Goal: Task Accomplishment & Management: Manage account settings

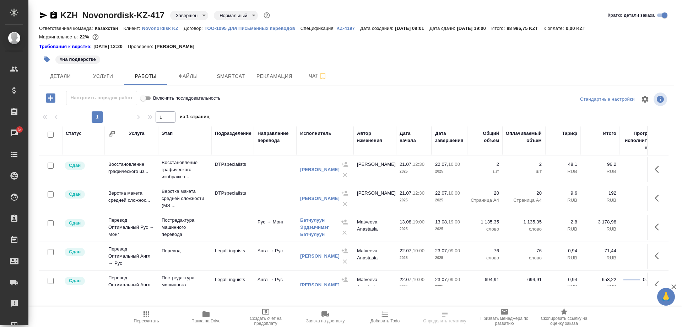
click at [153, 28] on p "Novonordisk KZ" at bounding box center [163, 28] width 42 height 5
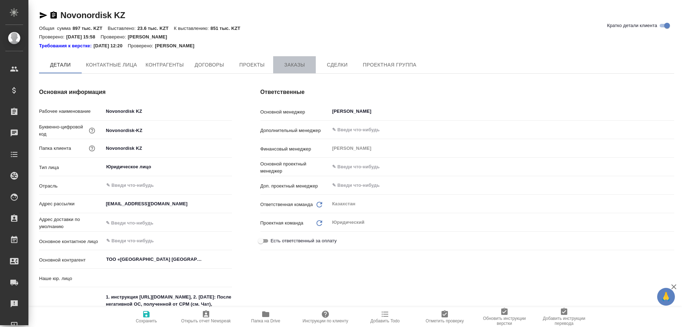
click at [289, 61] on span "Заказы" at bounding box center [295, 64] width 34 height 9
type textarea "x"
type input "(KZ) ТОО «Атлас Лэнгвидж Сервисез»"
type textarea "x"
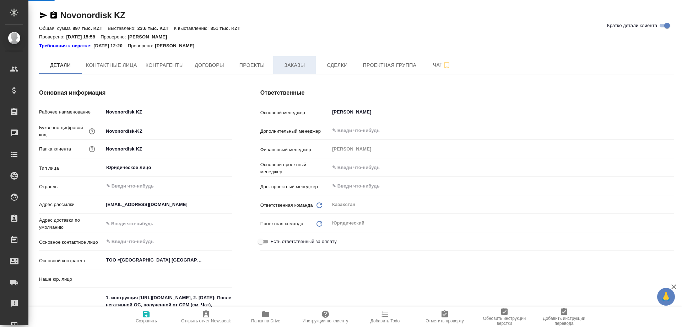
type textarea "x"
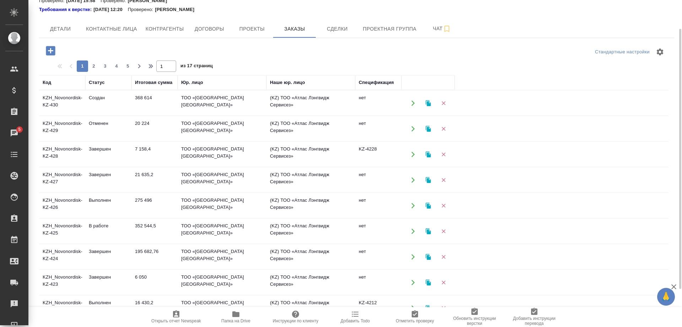
scroll to position [72, 0]
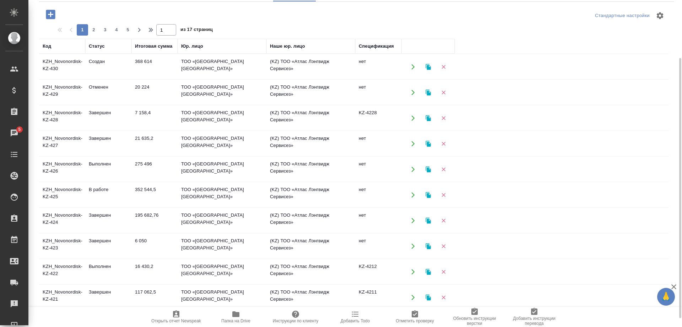
click at [55, 265] on td "KZH_Novonordisk-KZ-422" at bounding box center [62, 271] width 46 height 25
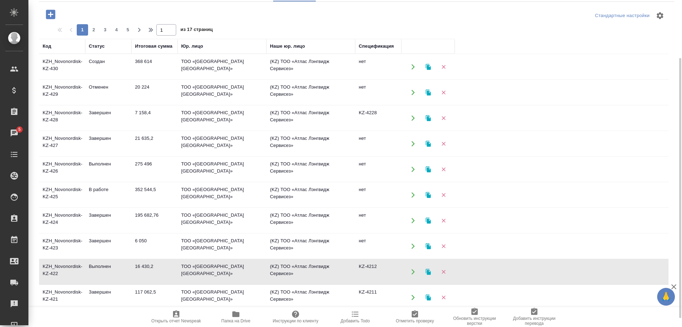
click at [55, 265] on td "KZH_Novonordisk-KZ-422" at bounding box center [62, 271] width 46 height 25
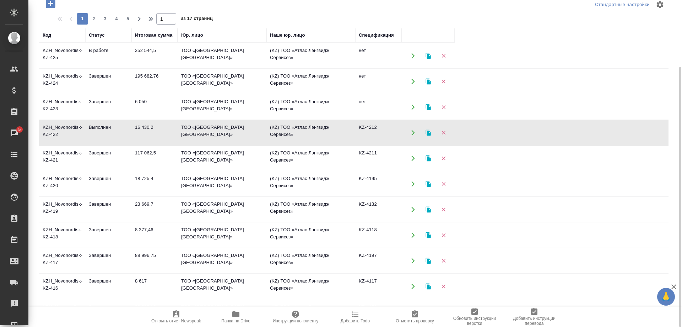
scroll to position [145, 0]
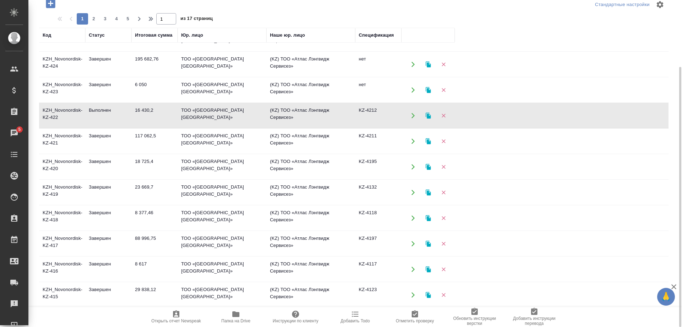
click at [54, 237] on td "KZH_Novonordisk-KZ-417" at bounding box center [62, 243] width 46 height 25
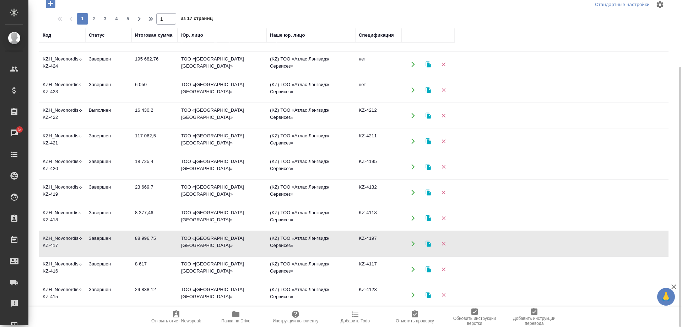
click at [54, 237] on td "KZH_Novonordisk-KZ-417" at bounding box center [62, 243] width 46 height 25
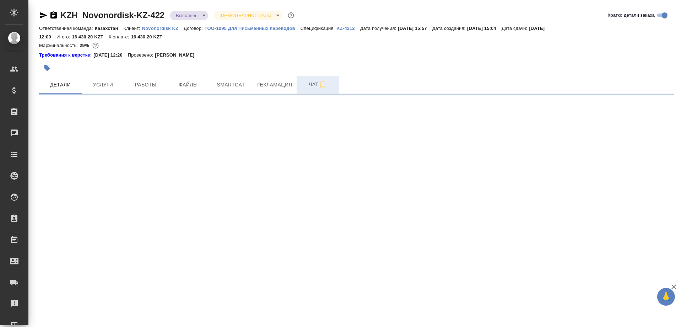
select select "RU"
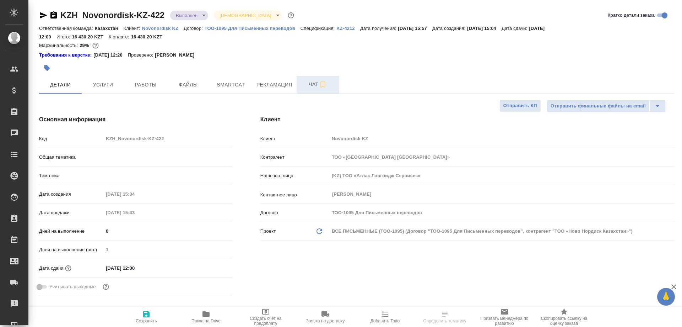
type textarea "x"
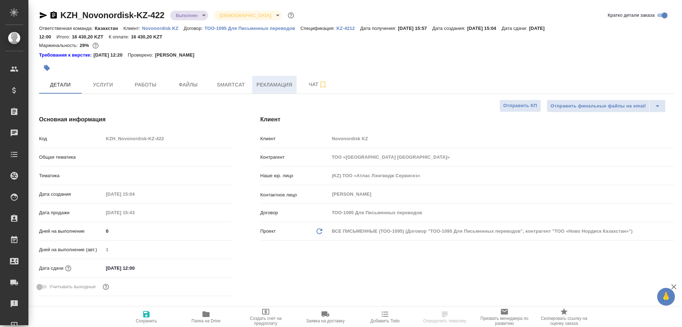
type textarea "x"
click at [40, 13] on icon "button" at bounding box center [43, 15] width 9 height 9
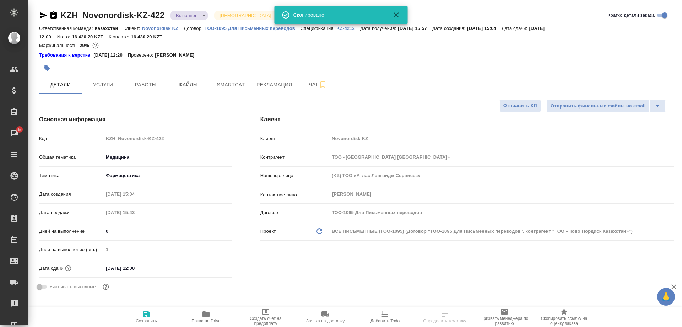
select select "RU"
type textarea "x"
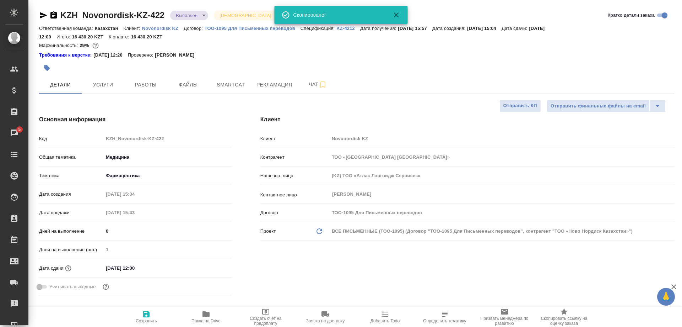
type textarea "x"
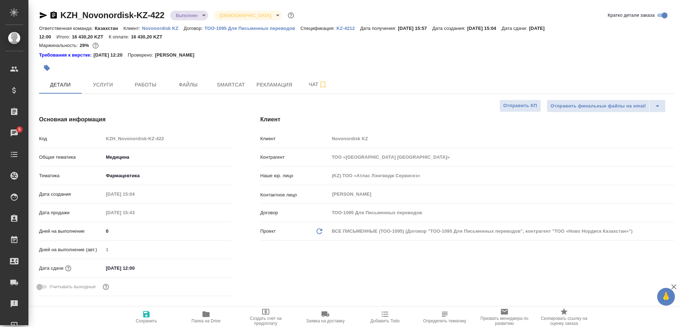
type textarea "x"
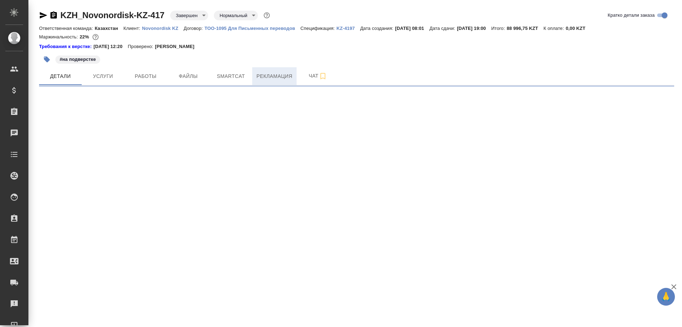
select select "RU"
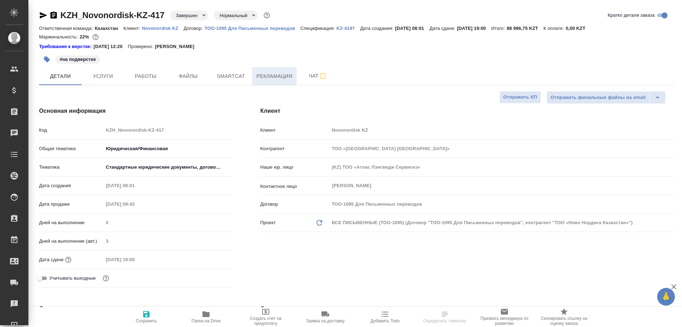
click at [270, 77] on span "Рекламация" at bounding box center [275, 76] width 36 height 9
type textarea "x"
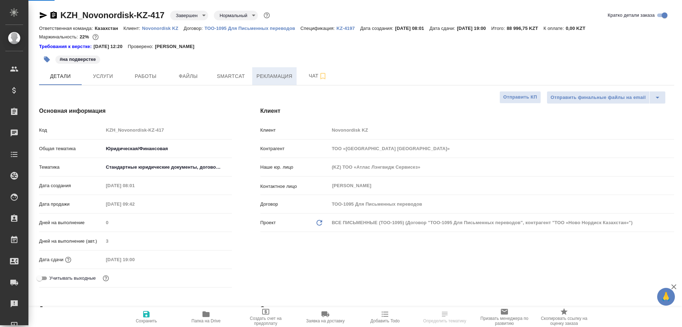
type textarea "x"
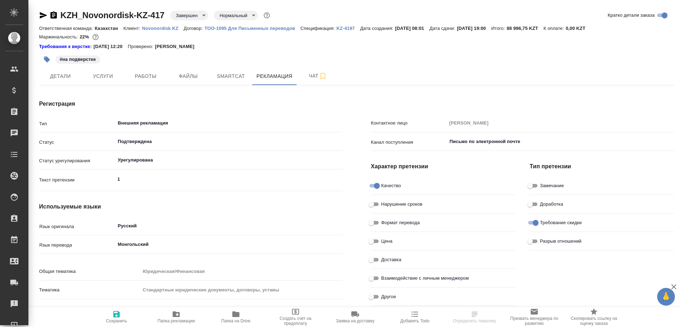
type textarea "x"
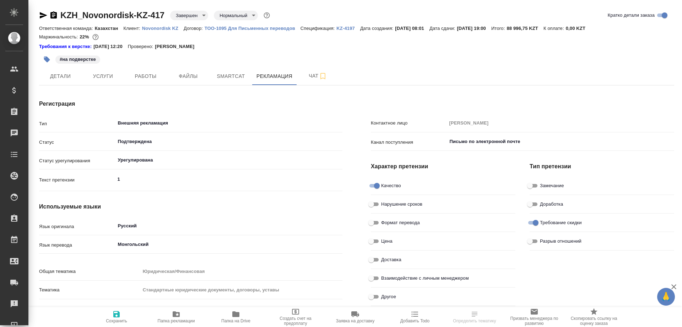
type textarea "x"
type input "[PERSON_NAME]"
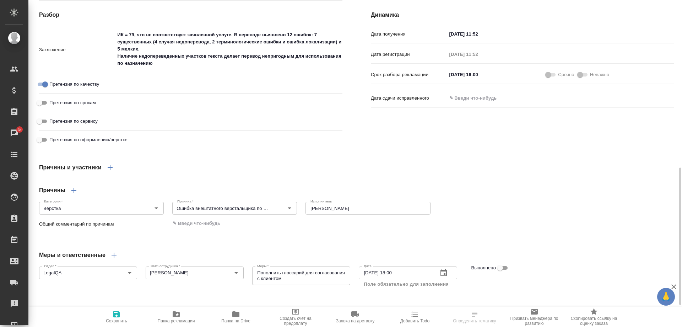
scroll to position [254, 0]
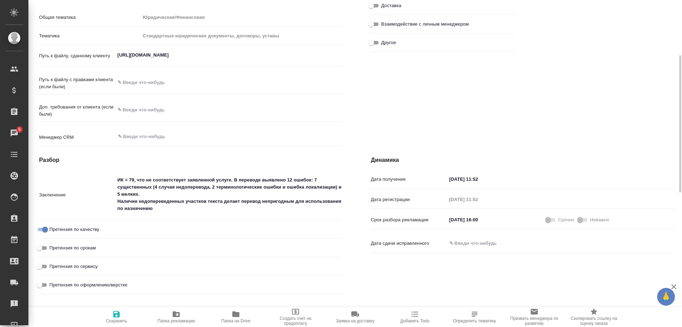
type textarea "x"
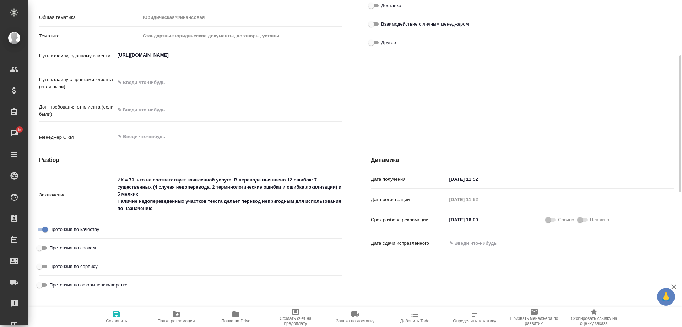
type textarea "x"
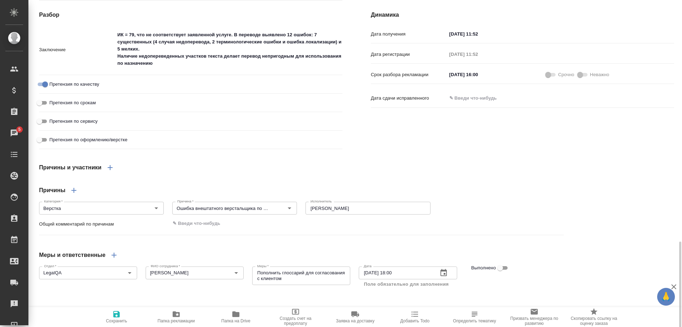
scroll to position [451, 0]
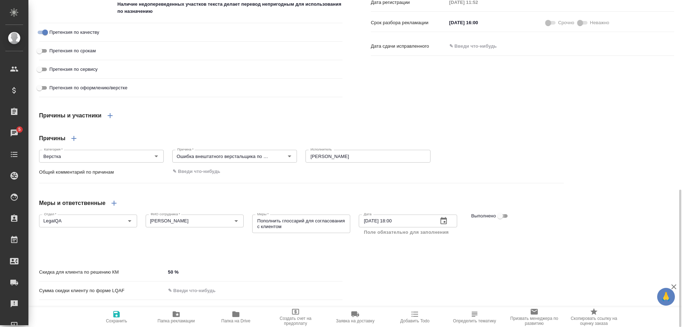
click at [496, 211] on input "Выполнено" at bounding box center [501, 215] width 26 height 9
checkbox input "true"
type textarea "x"
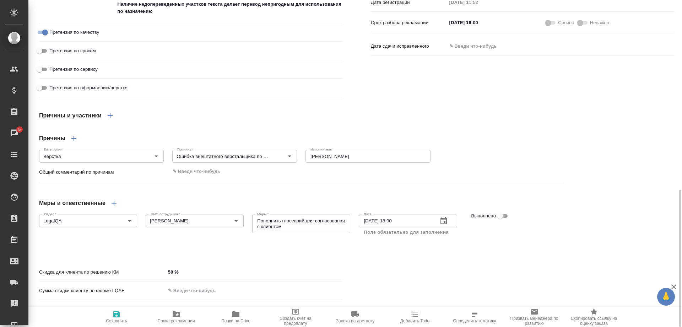
type textarea "x"
click at [111, 313] on span "Сохранить" at bounding box center [116, 316] width 51 height 14
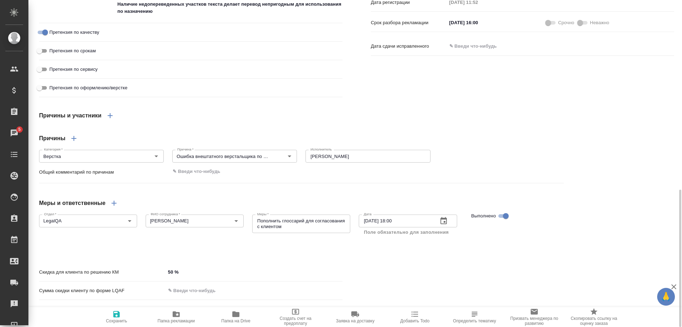
type textarea "x"
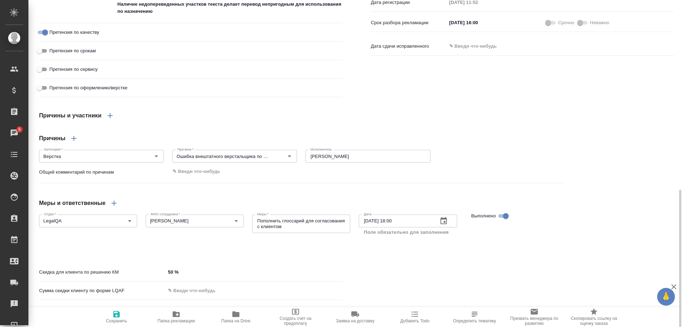
type textarea "x"
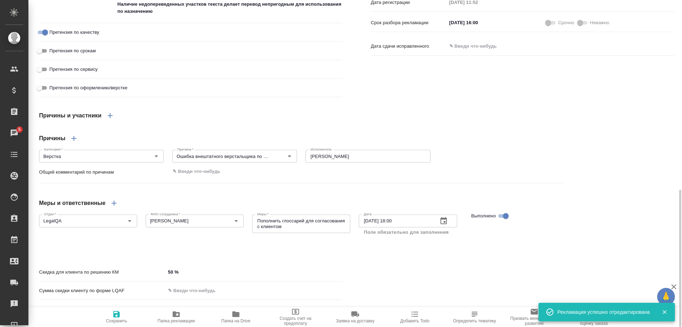
type textarea "x"
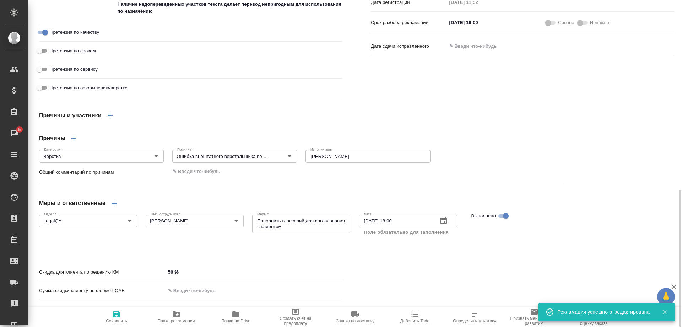
type textarea "x"
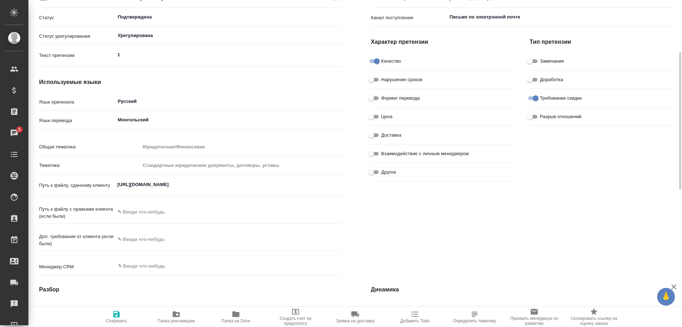
scroll to position [0, 0]
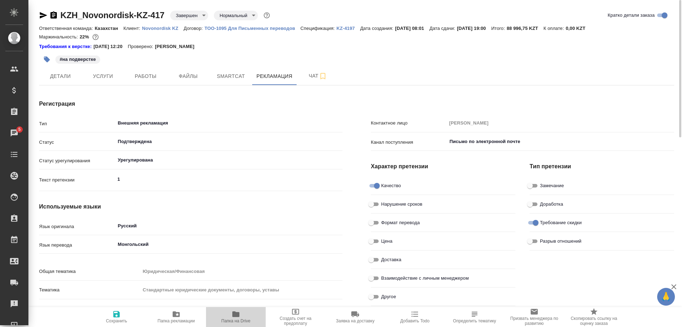
click at [237, 315] on icon "button" at bounding box center [235, 314] width 7 height 6
click at [55, 73] on span "Детали" at bounding box center [60, 76] width 34 height 9
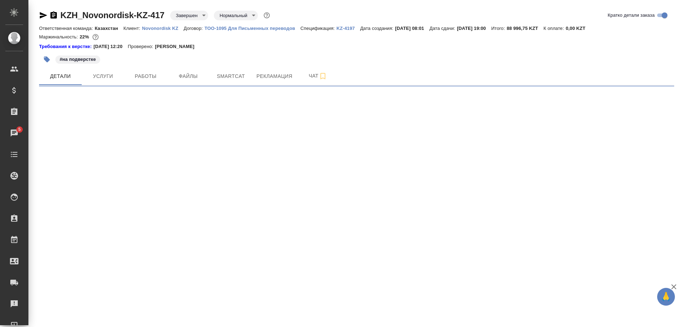
select select "RU"
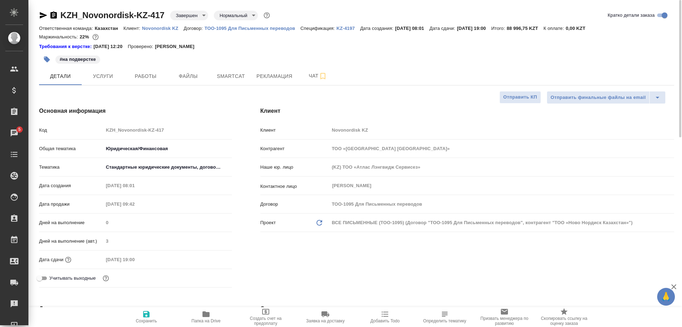
type textarea "x"
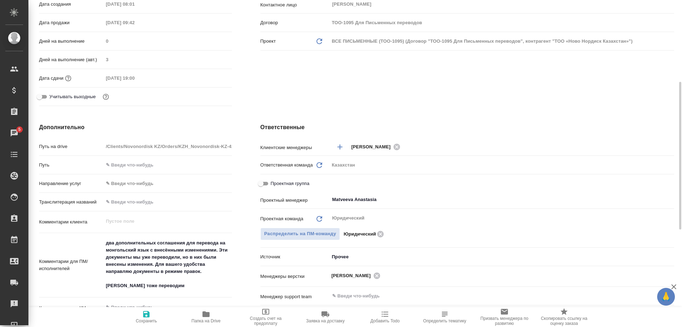
type textarea "x"
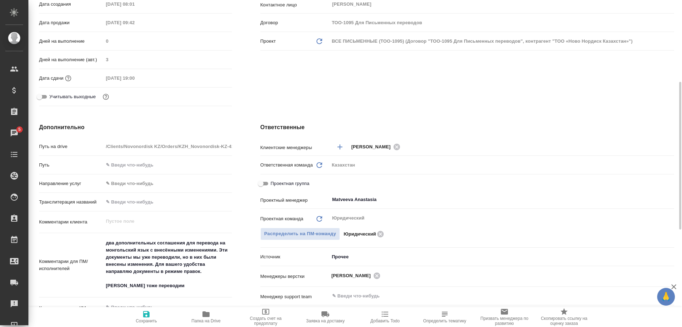
type textarea "x"
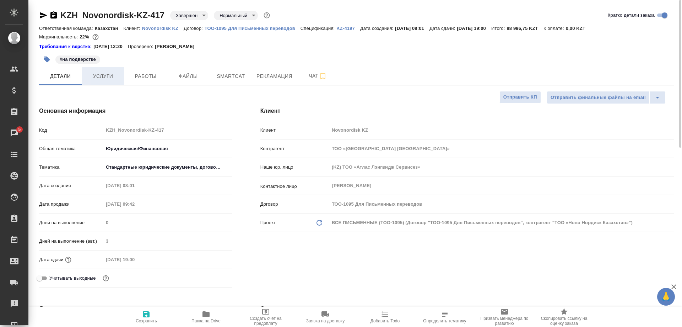
drag, startPoint x: 144, startPoint y: 76, endPoint x: 111, endPoint y: 79, distance: 33.5
click at [144, 76] on span "Работы" at bounding box center [146, 76] width 34 height 9
click at [108, 79] on span "Услуги" at bounding box center [103, 76] width 34 height 9
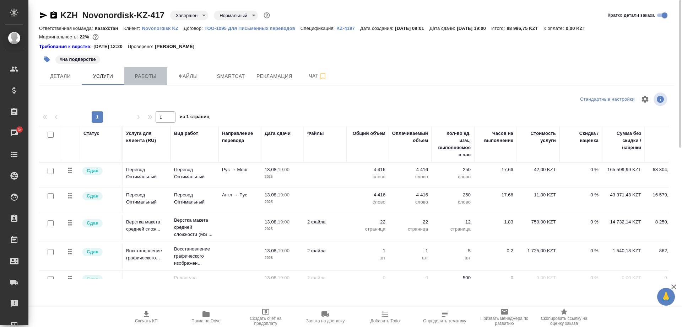
click at [141, 76] on span "Работы" at bounding box center [146, 76] width 34 height 9
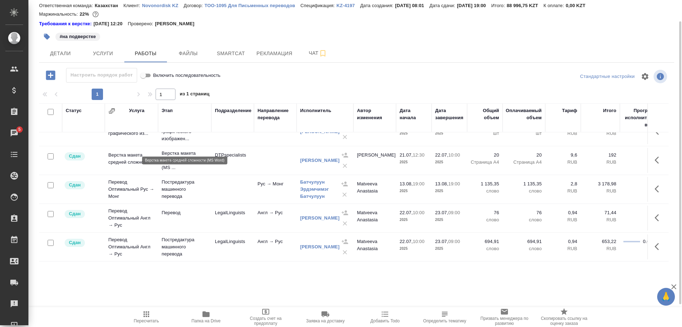
scroll to position [36, 0]
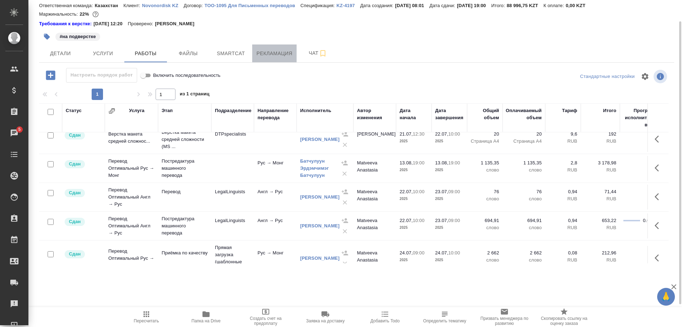
click at [258, 54] on span "Рекламация" at bounding box center [275, 53] width 36 height 9
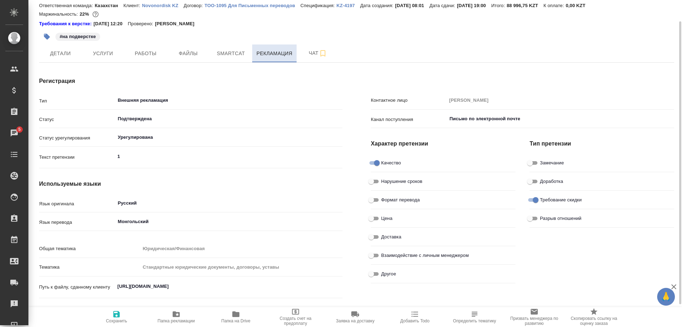
type textarea "x"
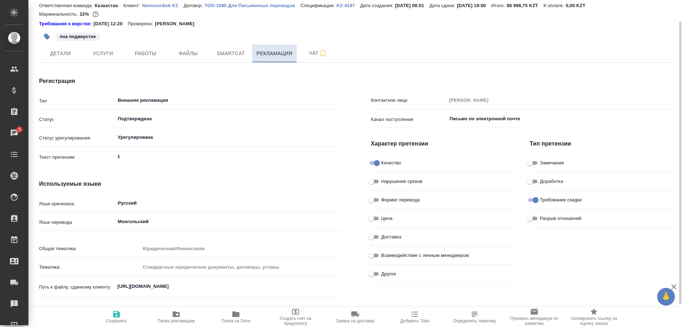
type textarea "x"
type input "Ширина Сабина"
type textarea "x"
click at [169, 199] on input "Русский" at bounding box center [217, 203] width 200 height 9
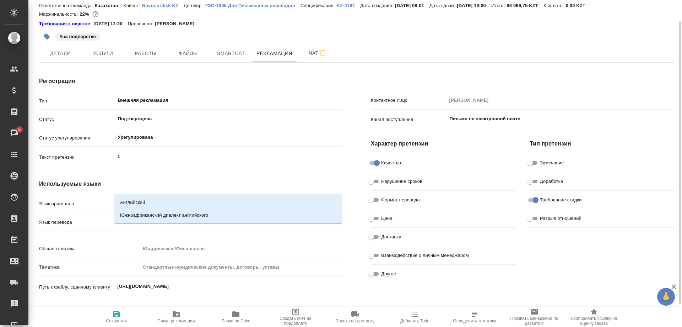
type input "англ"
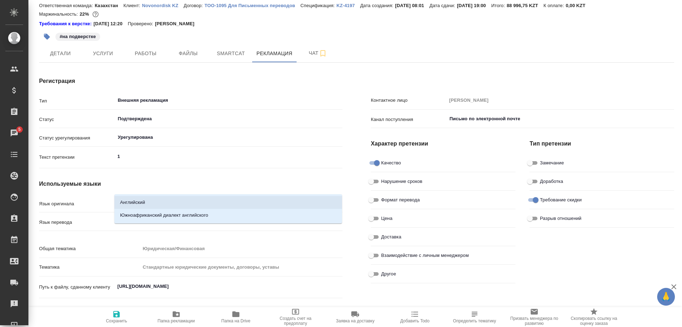
click at [146, 198] on li "Английский" at bounding box center [228, 202] width 228 height 13
type textarea "x"
type input "Английский"
type textarea "x"
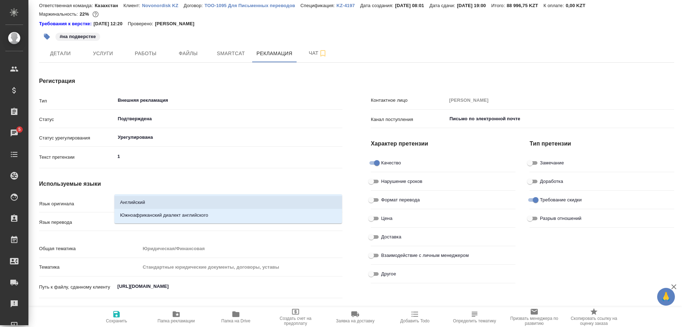
type textarea "x"
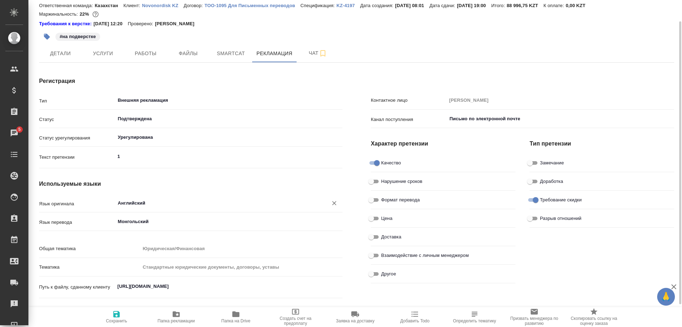
type input "Английский"
click at [115, 314] on icon "button" at bounding box center [116, 314] width 6 height 6
type textarea "x"
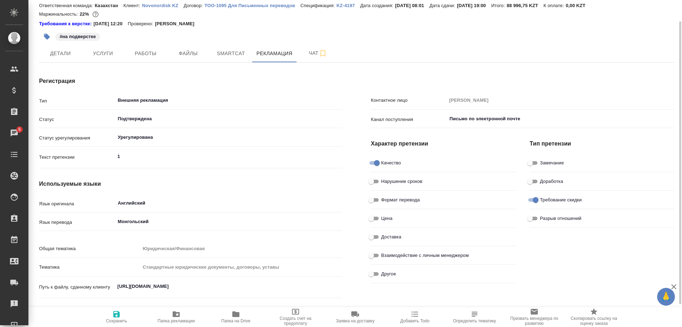
type textarea "x"
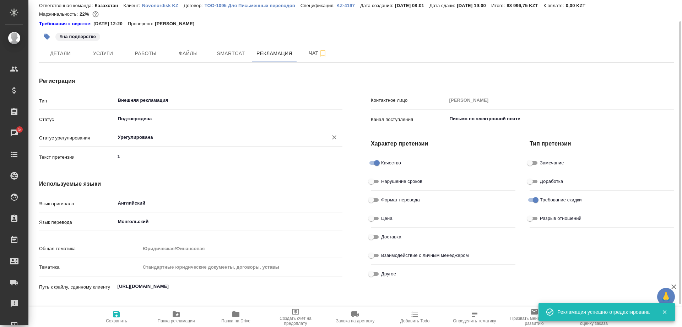
type textarea "x"
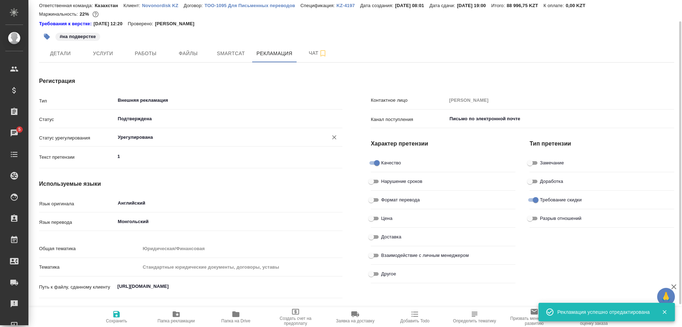
type textarea "x"
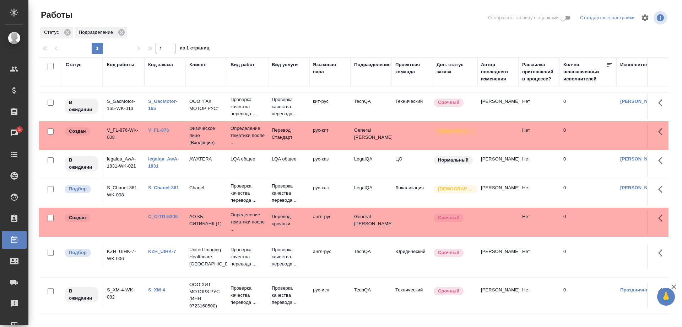
scroll to position [80, 0]
click at [157, 185] on link "S_Chanel-361" at bounding box center [163, 187] width 31 height 5
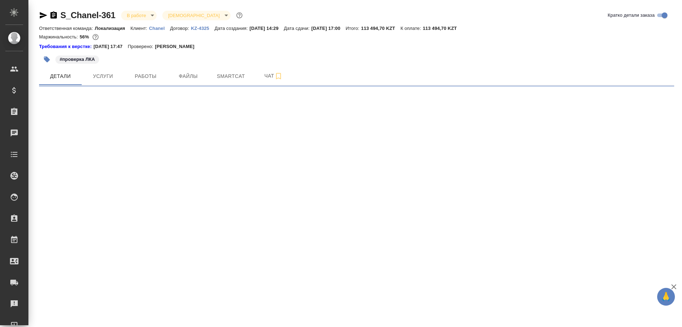
select select "RU"
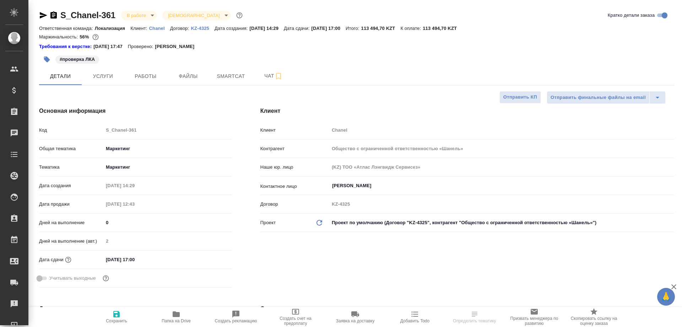
type textarea "x"
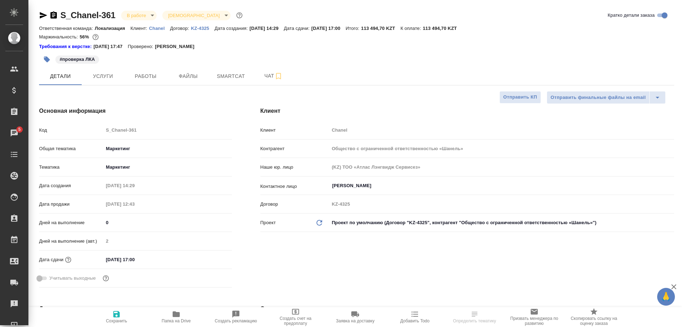
type textarea "x"
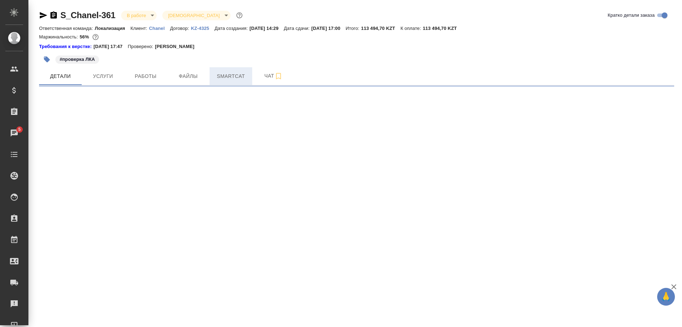
select select "RU"
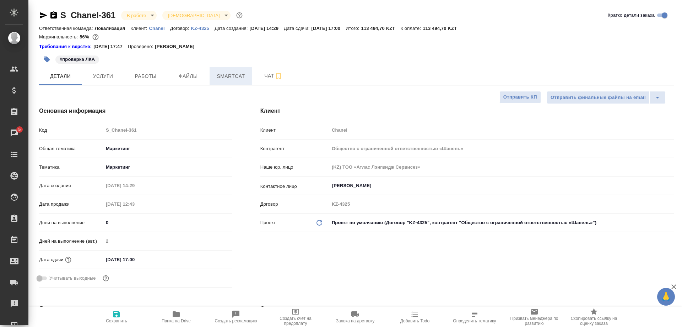
click at [237, 76] on span "Smartcat" at bounding box center [231, 76] width 34 height 9
type textarea "x"
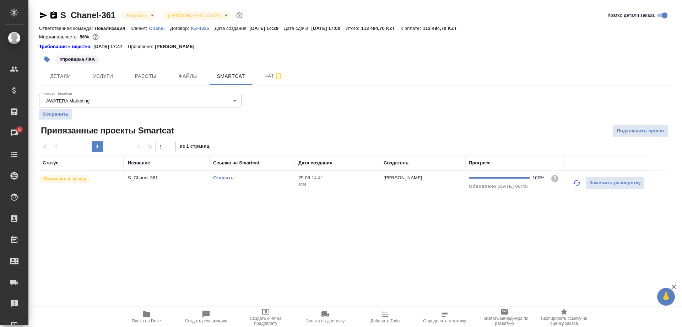
click at [221, 177] on link "Открыть" at bounding box center [223, 177] width 20 height 5
click at [220, 177] on link "Открыть" at bounding box center [223, 177] width 20 height 5
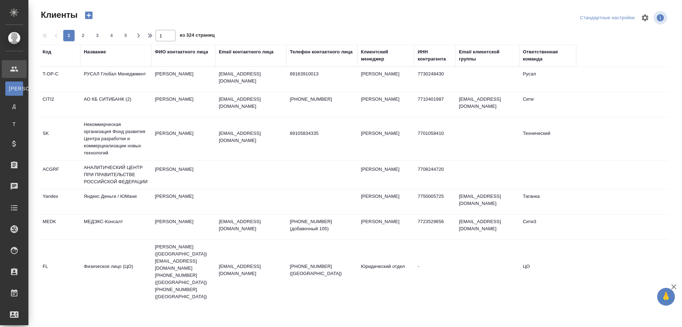
select select "RU"
click at [245, 155] on tr "SK Некоммерческая организация Фонд развития Центра разработки и коммерциализаци…" at bounding box center [354, 138] width 630 height 43
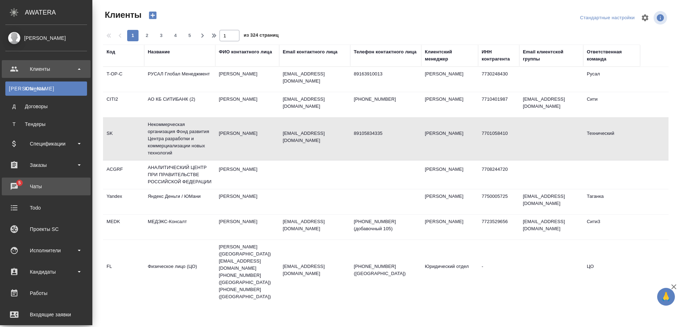
click at [30, 184] on div "Чаты" at bounding box center [46, 186] width 82 height 11
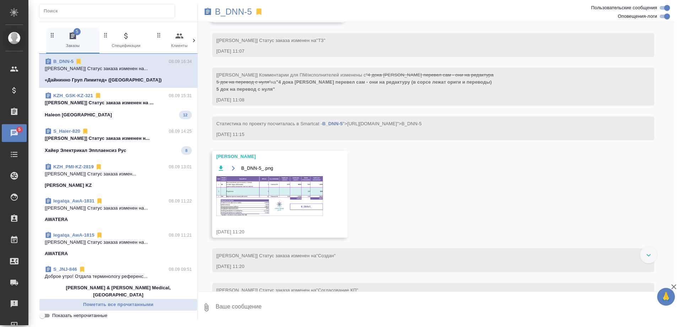
scroll to position [761, 0]
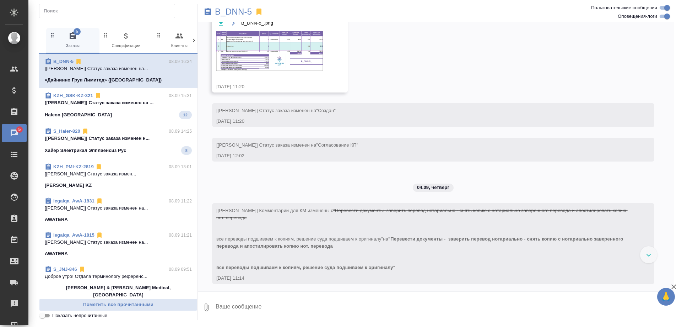
click at [160, 103] on p "[Валеев Динар] Статус заказа изменен на ..." at bounding box center [118, 102] width 147 height 7
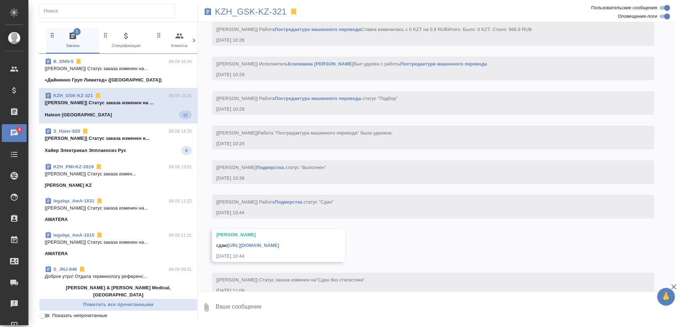
scroll to position [3031, 0]
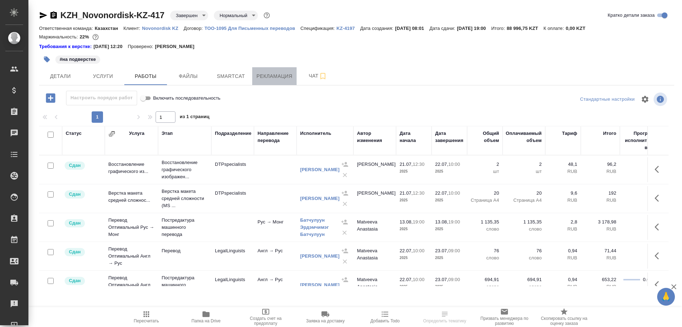
click at [277, 78] on span "Рекламация" at bounding box center [275, 76] width 36 height 9
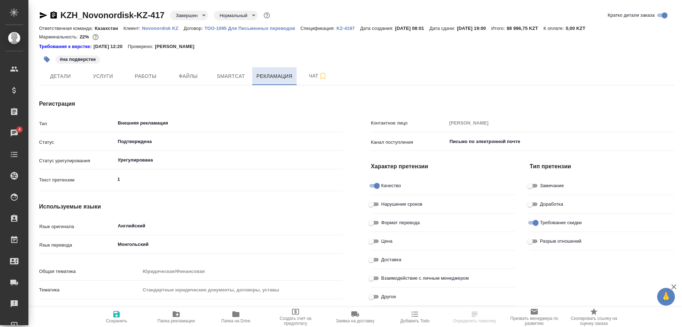
type textarea "x"
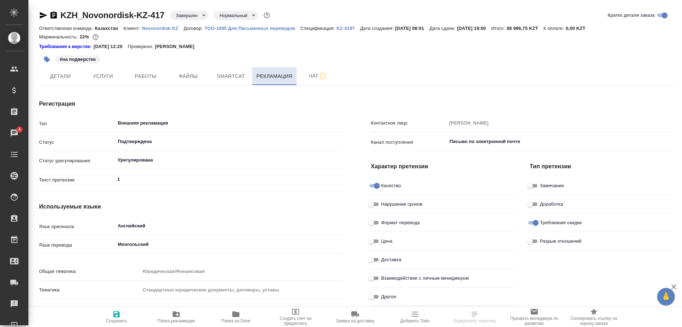
type textarea "x"
type input "Ширина Сабина"
type textarea "x"
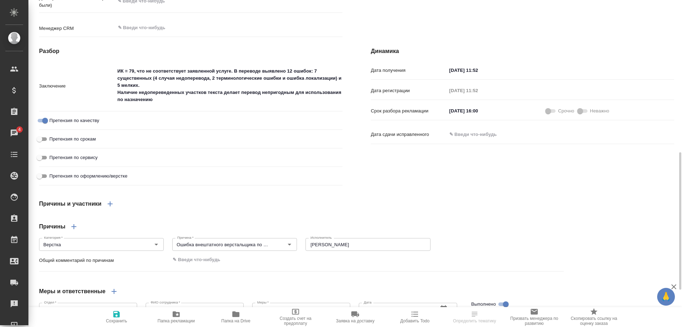
scroll to position [451, 0]
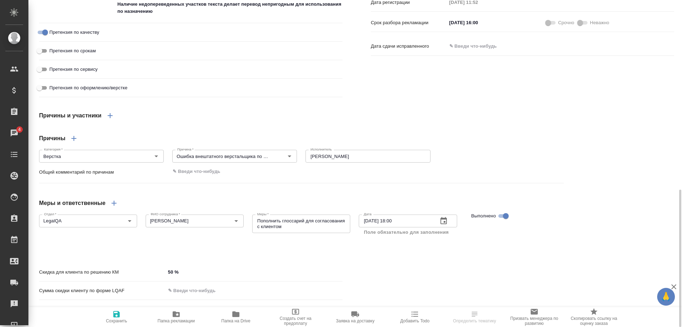
type textarea "x"
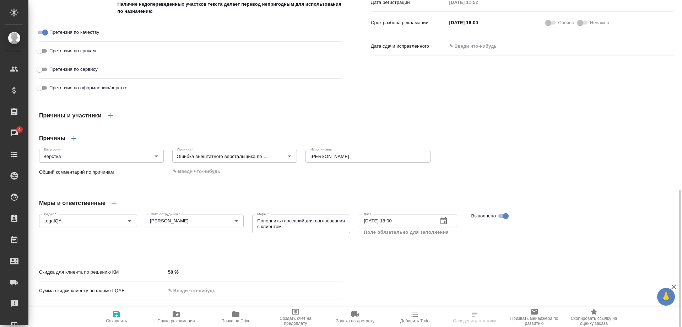
type textarea "x"
click at [198, 303] on input "text" at bounding box center [254, 308] width 176 height 10
type textarea "x"
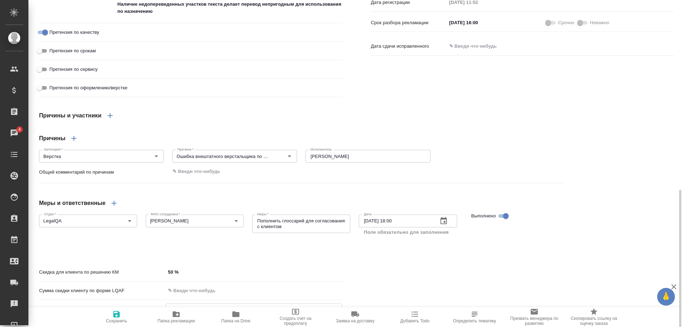
type textarea "x"
type input "1 %"
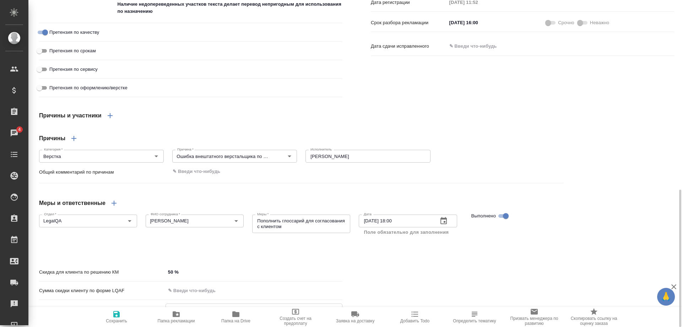
type textarea "x"
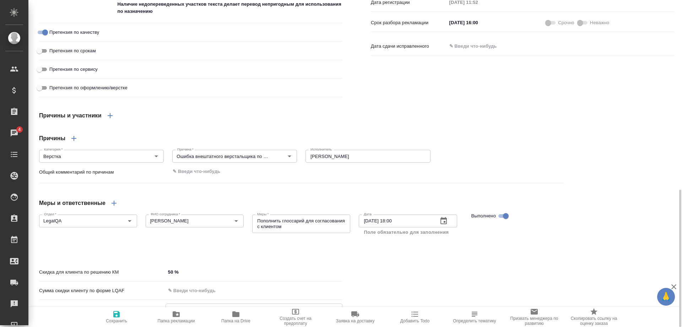
type textarea "x"
type input "10 %"
type textarea "x"
type input "10 %"
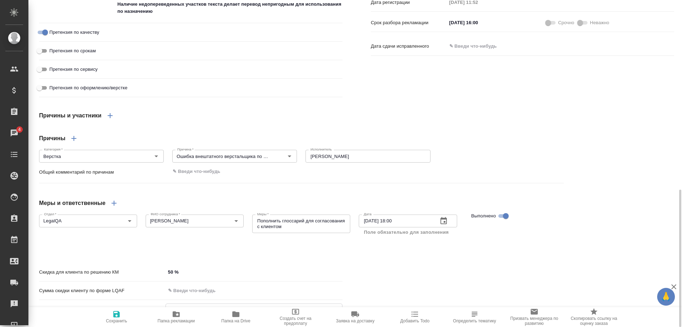
click at [120, 316] on icon "button" at bounding box center [116, 313] width 9 height 9
type textarea "x"
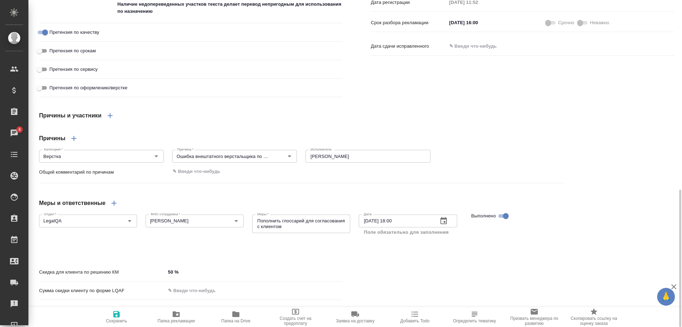
type textarea "x"
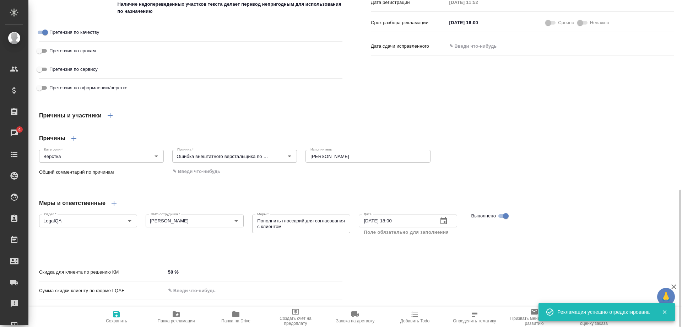
type textarea "x"
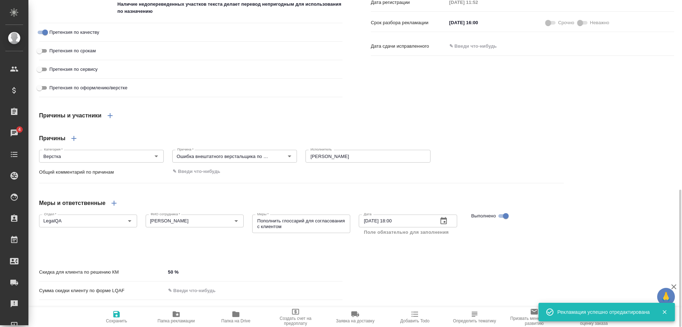
type textarea "x"
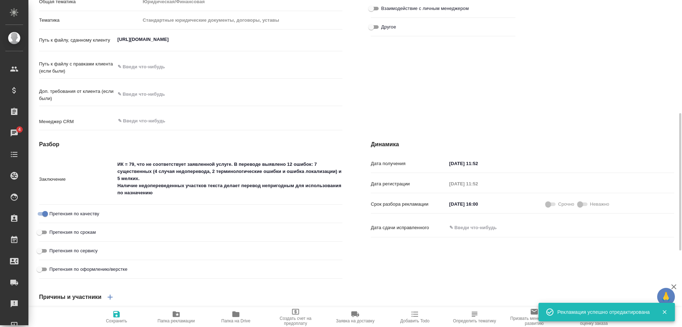
scroll to position [0, 0]
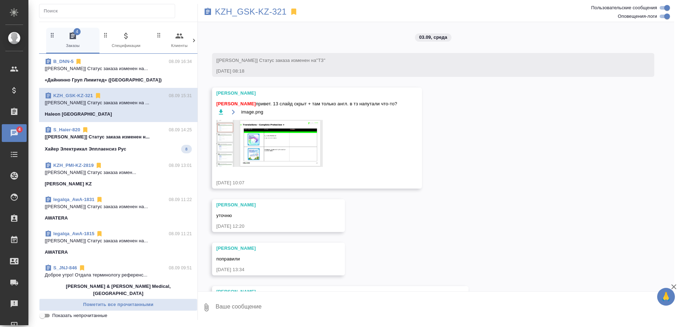
scroll to position [3031, 0]
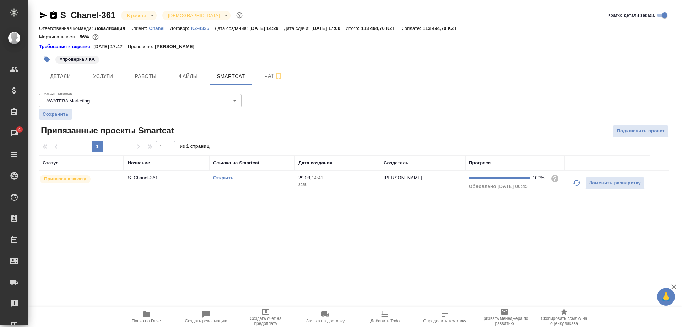
click at [138, 77] on span "Работы" at bounding box center [146, 76] width 34 height 9
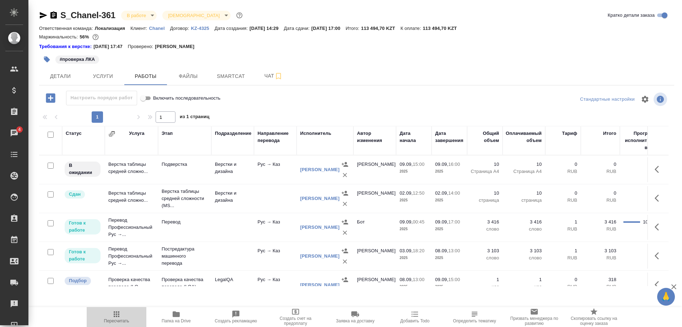
click at [110, 311] on span "Пересчитать" at bounding box center [116, 316] width 51 height 14
click at [219, 75] on span "Smartcat" at bounding box center [231, 76] width 34 height 9
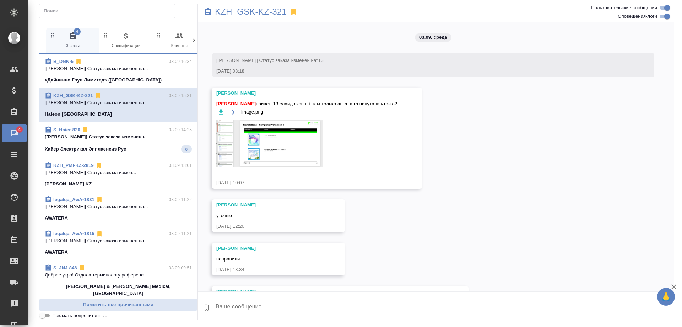
scroll to position [3031, 0]
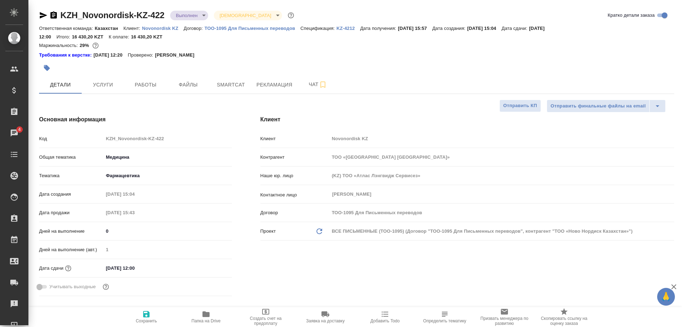
select select "RU"
click at [611, 60] on div at bounding box center [356, 68] width 635 height 16
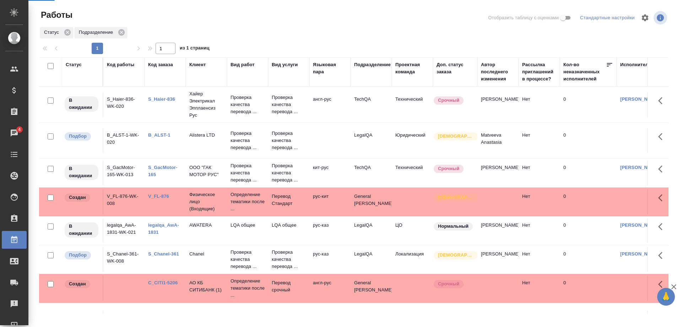
scroll to position [80, 0]
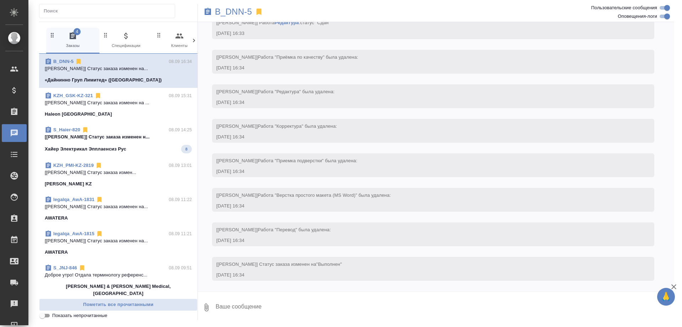
scroll to position [3288, 0]
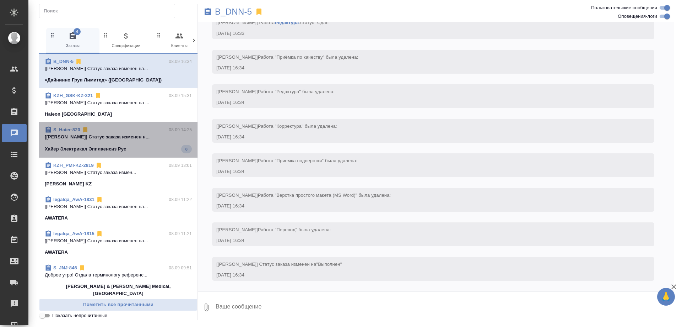
click at [71, 135] on p "[Усманова Ольга] Статус заказа изменен н..." at bounding box center [118, 136] width 147 height 7
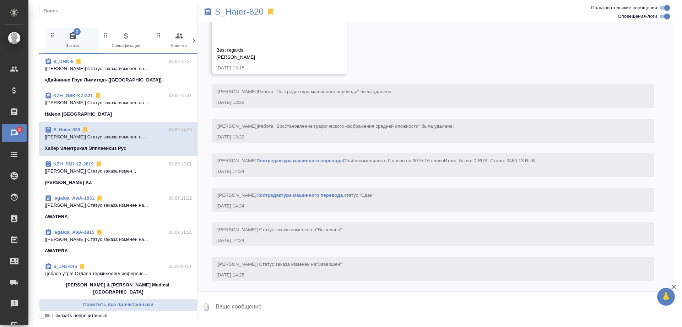
scroll to position [19373, 0]
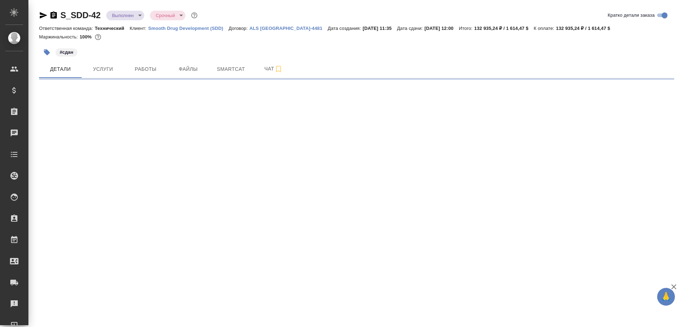
select select "RU"
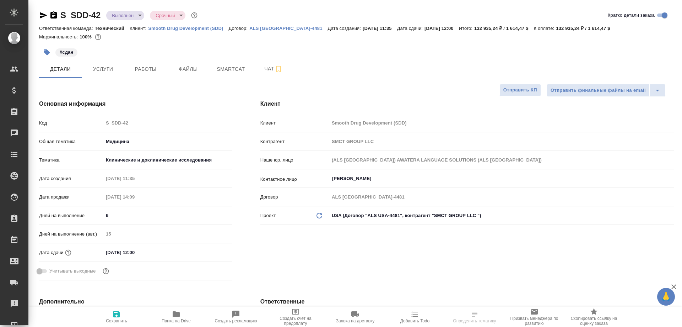
click at [188, 29] on p "Smooth Drug Development (SDD)" at bounding box center [188, 28] width 80 height 5
type textarea "x"
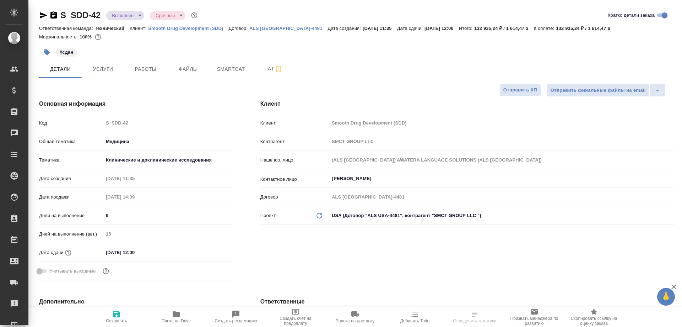
type textarea "x"
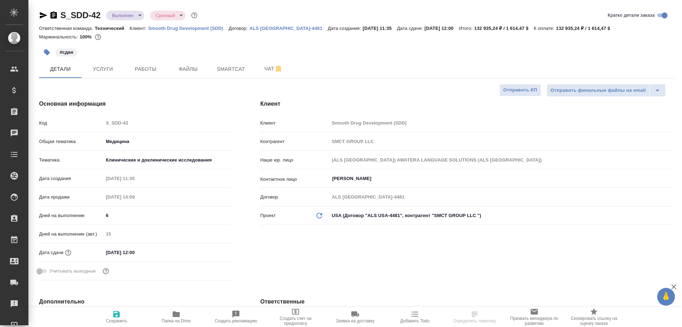
type input "Белякова Юлия"
type input "Баданян Артак"
type input "Павлова Антонина a.pavlova"
type textarea "x"
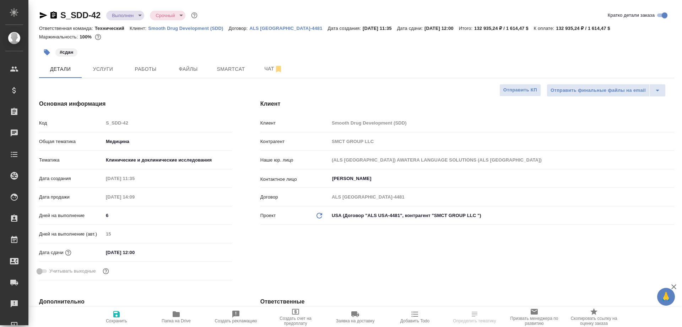
type textarea "x"
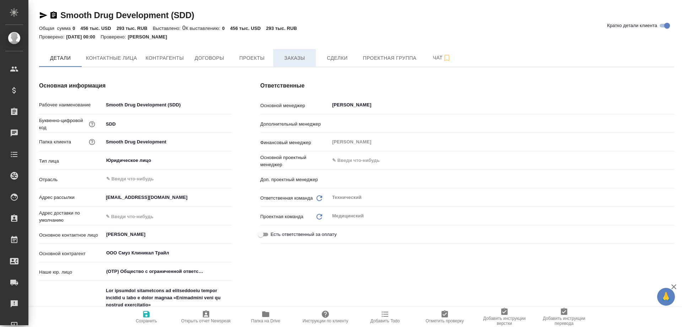
type textarea "x"
click at [288, 59] on span "Заказы" at bounding box center [295, 58] width 34 height 9
type textarea "x"
